Goal: Task Accomplishment & Management: Complete application form

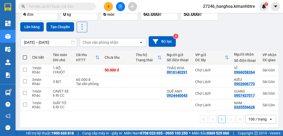
scroll to position [38, 0]
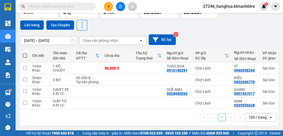
click at [24, 54] on span at bounding box center [25, 56] width 4 height 4
click at [25, 53] on input "checkbox" at bounding box center [25, 53] width 0 height 0
checkbox input "true"
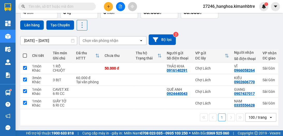
checkbox input "true"
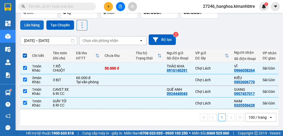
click at [34, 21] on button "Lên hàng" at bounding box center [32, 24] width 24 height 9
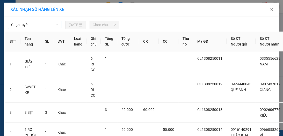
click at [37, 26] on span "Chọn tuyến" at bounding box center [34, 25] width 47 height 8
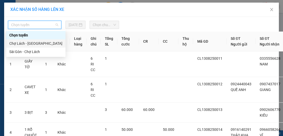
click at [34, 44] on div "Chợ Lách - [GEOGRAPHIC_DATA]" at bounding box center [35, 44] width 53 height 6
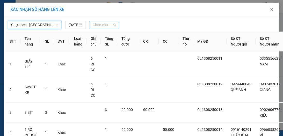
click at [95, 25] on span "Chọn chuyến" at bounding box center [104, 25] width 23 height 8
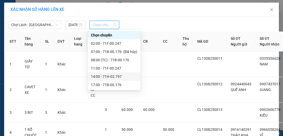
click at [115, 79] on div "14:00 - 71H-02.797" at bounding box center [114, 77] width 46 height 6
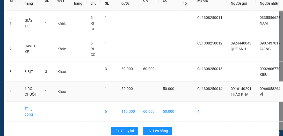
scroll to position [71, 0]
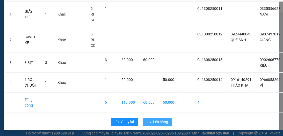
click at [158, 120] on span "Lên hàng" at bounding box center [160, 122] width 15 height 6
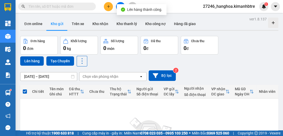
click at [119, 4] on button at bounding box center [120, 6] width 9 height 9
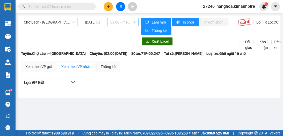
click at [110, 22] on span "02:00 - 71F-00.247" at bounding box center [122, 22] width 25 height 8
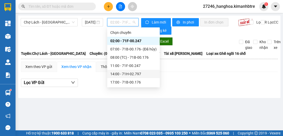
click at [118, 74] on div "14:00 - 71H-02.797" at bounding box center [133, 74] width 46 height 6
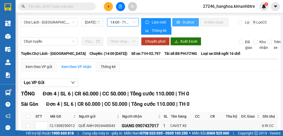
click at [185, 19] on span "In phơi" at bounding box center [189, 22] width 12 height 6
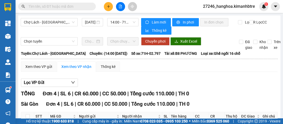
click at [105, 6] on button at bounding box center [108, 6] width 9 height 9
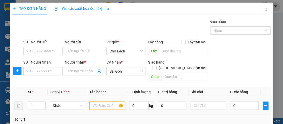
click at [108, 102] on input "text" at bounding box center [107, 106] width 36 height 8
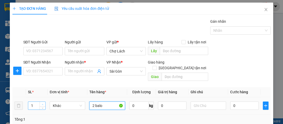
type input "2 balo"
click at [42, 104] on icon "up" at bounding box center [43, 105] width 2 height 2
type input "2"
click at [104, 102] on input "2 balo" at bounding box center [107, 106] width 36 height 8
type input "2 balo+1 bao"
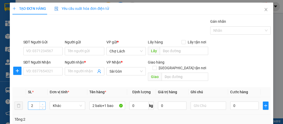
click at [42, 102] on span "Increase Value" at bounding box center [43, 104] width 6 height 5
type input "3"
click at [52, 71] on input "SĐT Người Nhận" at bounding box center [42, 71] width 39 height 8
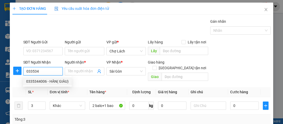
click at [55, 80] on div "0335344006 - HÂN( GIÀU)" at bounding box center [47, 82] width 43 height 6
type input "0335344006"
type input "HÂN( GIÀU)"
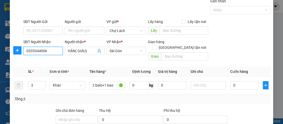
scroll to position [34, 0]
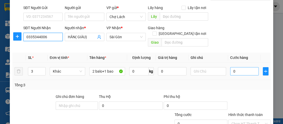
type input "0335344006"
click at [233, 67] on input "0" at bounding box center [244, 71] width 29 height 8
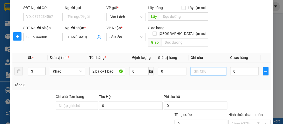
click at [194, 67] on input "text" at bounding box center [209, 71] width 36 height 8
type input "ck út"
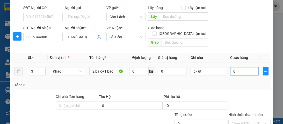
click at [237, 67] on input "0" at bounding box center [244, 71] width 29 height 8
type input "8"
type input "80"
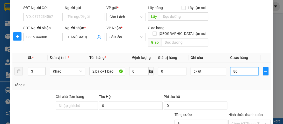
type input "80"
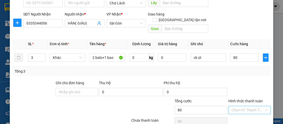
click at [246, 107] on input "Hình thức thanh toán" at bounding box center [248, 111] width 32 height 8
type input "80.000"
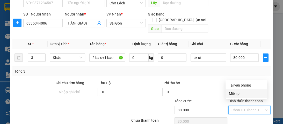
click at [244, 87] on div "Tại văn phòng" at bounding box center [247, 86] width 36 height 6
type input "0"
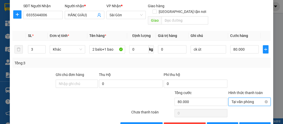
scroll to position [67, 0]
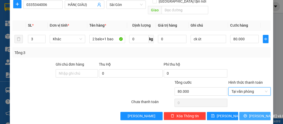
click at [254, 114] on span "[PERSON_NAME] và In" at bounding box center [267, 117] width 36 height 6
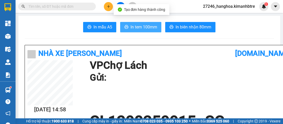
click at [142, 26] on span "In tem 100mm" at bounding box center [144, 27] width 27 height 6
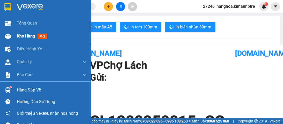
click at [26, 36] on span "Kho hàng" at bounding box center [26, 36] width 18 height 5
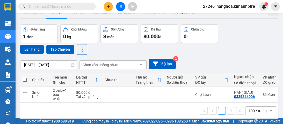
scroll to position [21, 0]
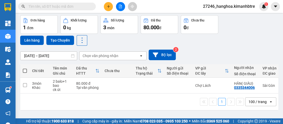
click at [107, 7] on icon "plus" at bounding box center [109, 7] width 4 height 4
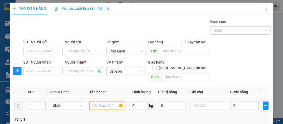
click at [98, 102] on input "text" at bounding box center [107, 106] width 36 height 8
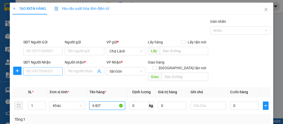
type input "6 BỊT"
click at [52, 71] on input "SĐT Người Nhận" at bounding box center [42, 71] width 39 height 8
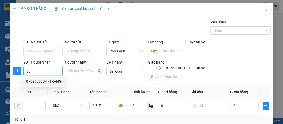
click at [49, 80] on div "0702935334 - TRANG" at bounding box center [43, 82] width 35 height 6
type input "0702935334"
type input "TRANG"
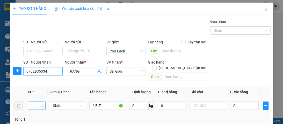
type input "0702935334"
click at [43, 104] on icon "up" at bounding box center [43, 105] width 2 height 2
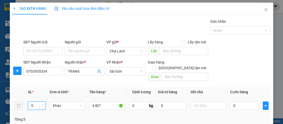
type input "6"
click at [43, 103] on span "up" at bounding box center [42, 104] width 3 height 3
click at [216, 102] on input "text" at bounding box center [209, 106] width 36 height 8
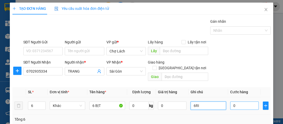
type input "6RI"
click at [245, 102] on input "0" at bounding box center [244, 106] width 29 height 8
type input "1"
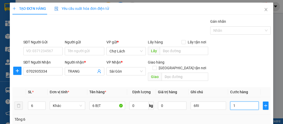
type input "15"
type input "150"
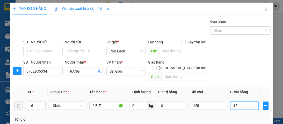
type input "150"
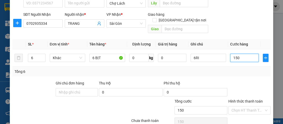
scroll to position [67, 0]
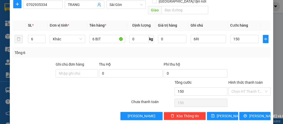
type input "150.000"
click at [248, 98] on div "Chọn HT Thanh Toán" at bounding box center [249, 103] width 43 height 10
click at [246, 88] on input "Hình thức thanh toán" at bounding box center [248, 92] width 32 height 8
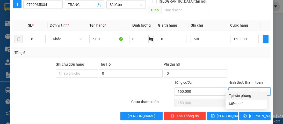
click at [246, 95] on div "Tại văn phòng" at bounding box center [247, 96] width 36 height 6
click at [246, 98] on div "Chọn HT Thanh Toán" at bounding box center [249, 103] width 43 height 10
type input "0"
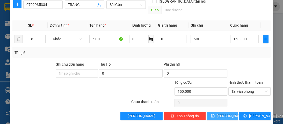
click at [222, 114] on span "[PERSON_NAME]" at bounding box center [231, 117] width 28 height 6
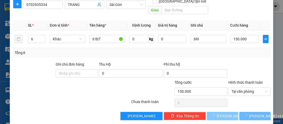
type input "1"
type input "0"
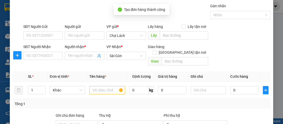
scroll to position [0, 0]
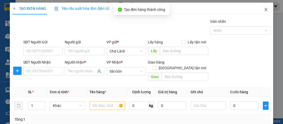
click at [264, 8] on icon "close" at bounding box center [266, 10] width 4 height 4
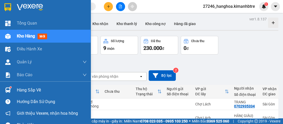
click at [20, 36] on span "Kho hàng" at bounding box center [26, 36] width 18 height 5
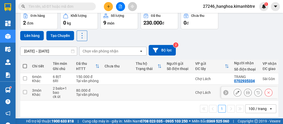
scroll to position [30, 0]
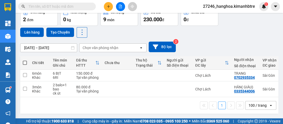
click at [108, 6] on icon "plus" at bounding box center [108, 6] width 3 height 0
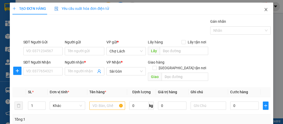
click at [264, 8] on icon "close" at bounding box center [266, 10] width 4 height 4
